Goal: Find specific page/section: Find specific page/section

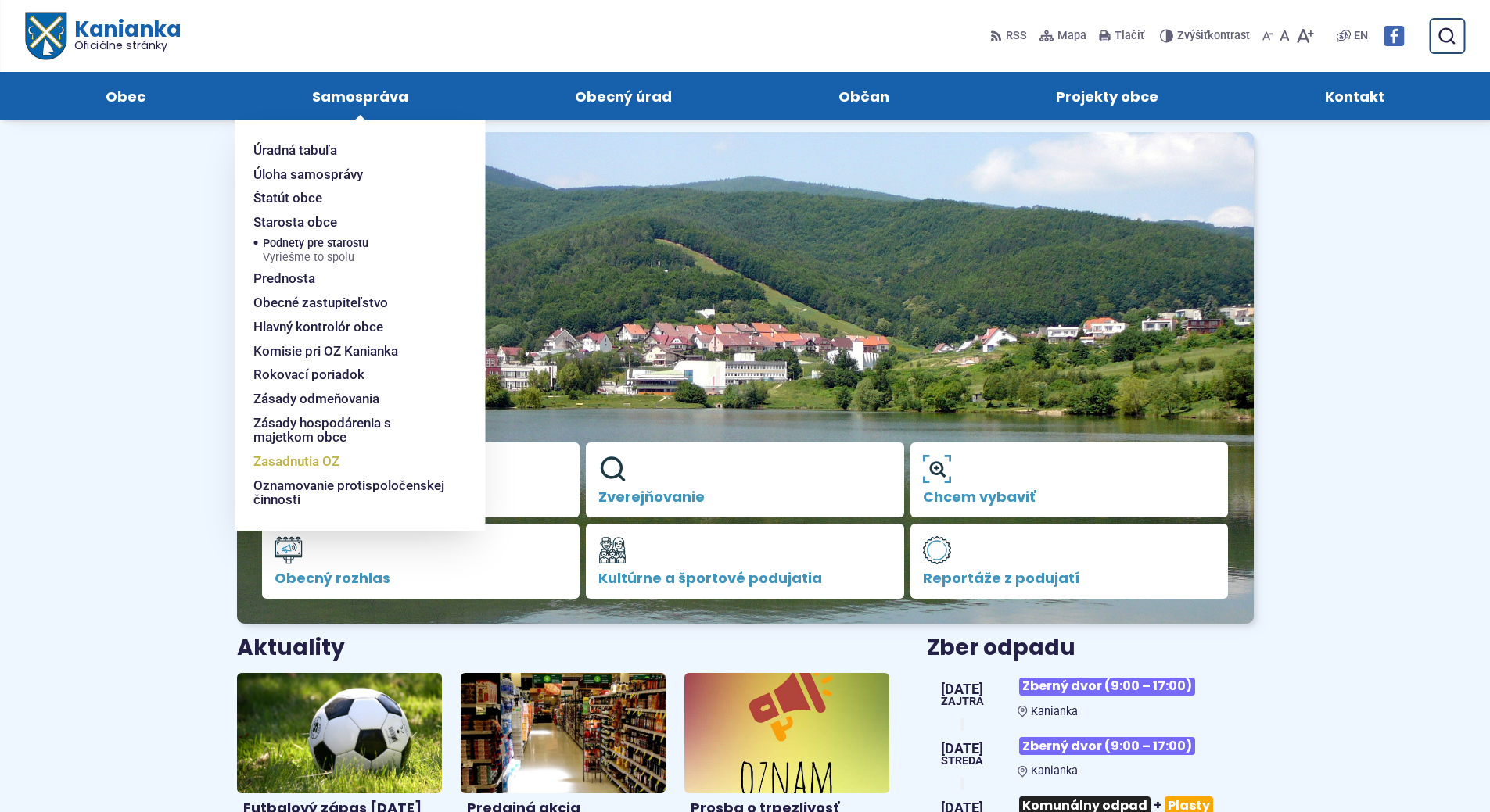
click at [323, 459] on span "Zasadnutia OZ" at bounding box center [296, 462] width 86 height 25
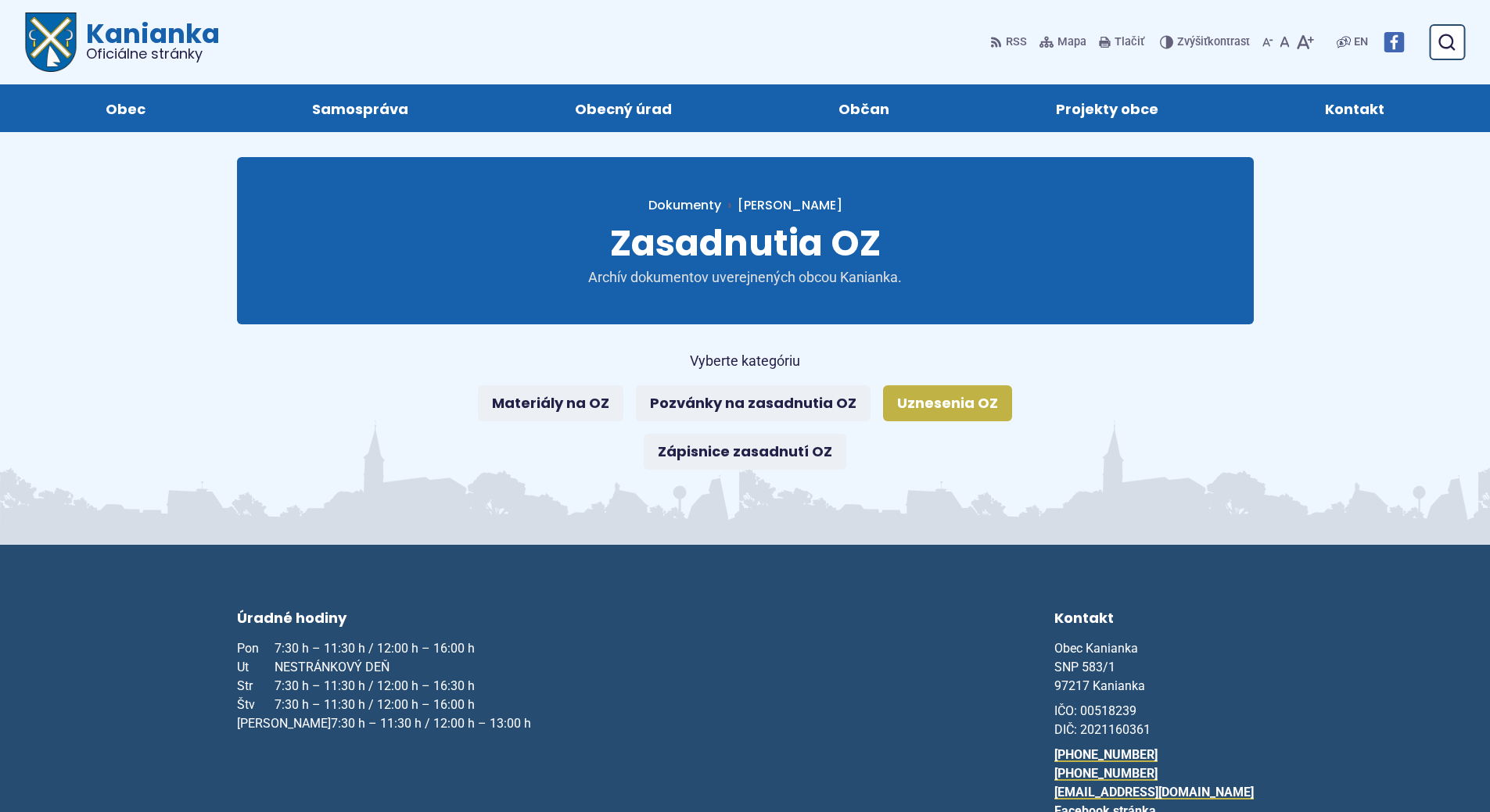
click at [914, 401] on link "Uznesenia OZ" at bounding box center [947, 402] width 129 height 36
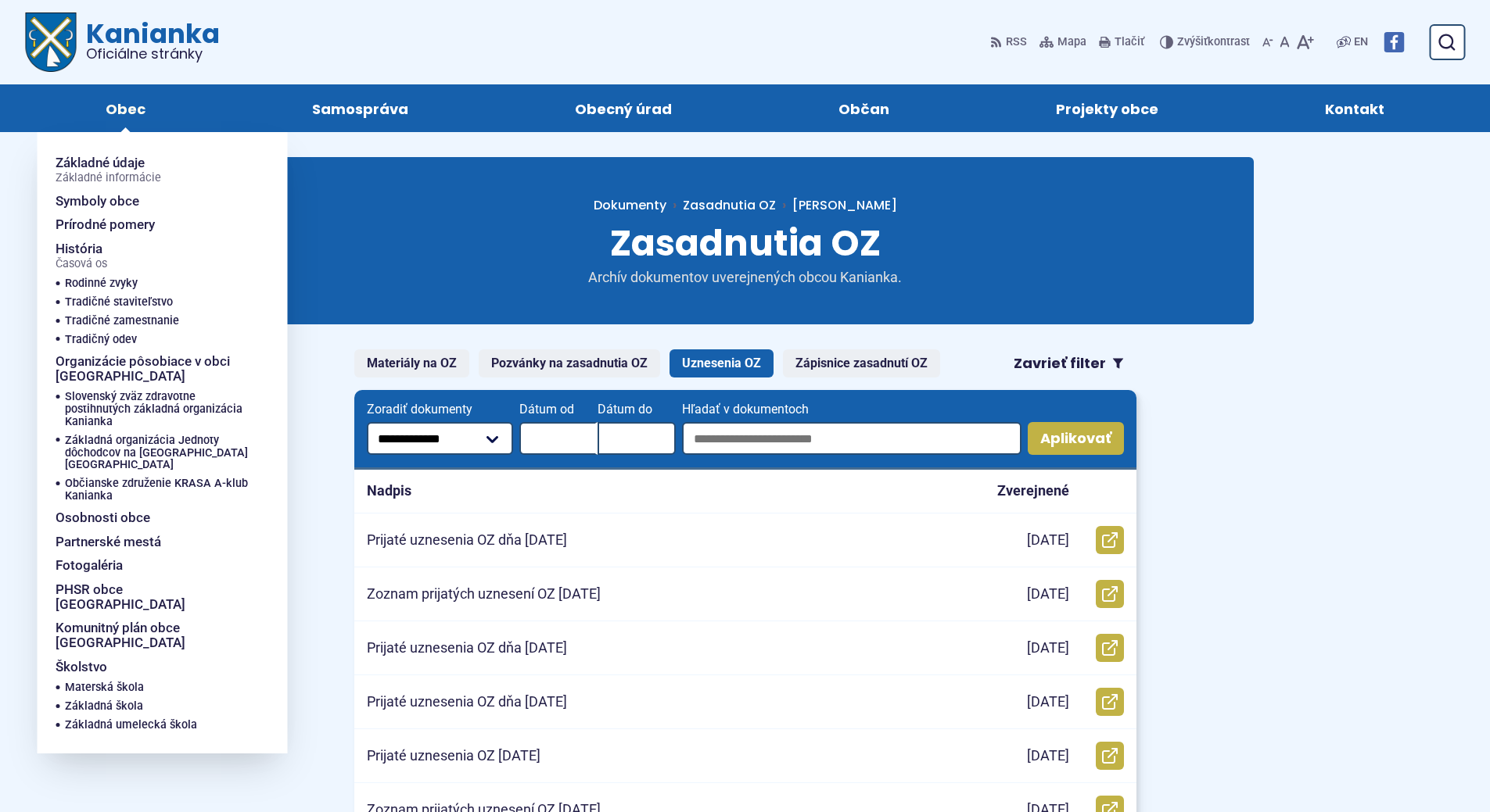
click at [130, 99] on span "Obec" at bounding box center [126, 108] width 40 height 47
